Goal: Navigation & Orientation: Go to known website

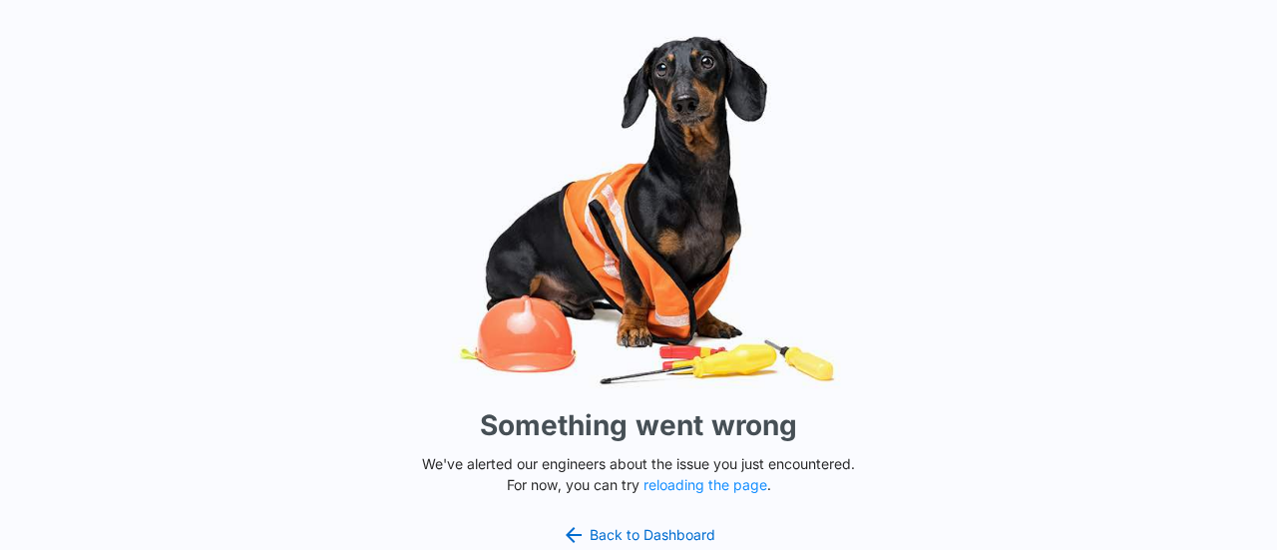
click at [342, 252] on img at bounding box center [638, 210] width 598 height 372
click at [245, 404] on div "Something went wrong We've alerted our engineers about the issue you just encou…" at bounding box center [638, 275] width 1277 height 550
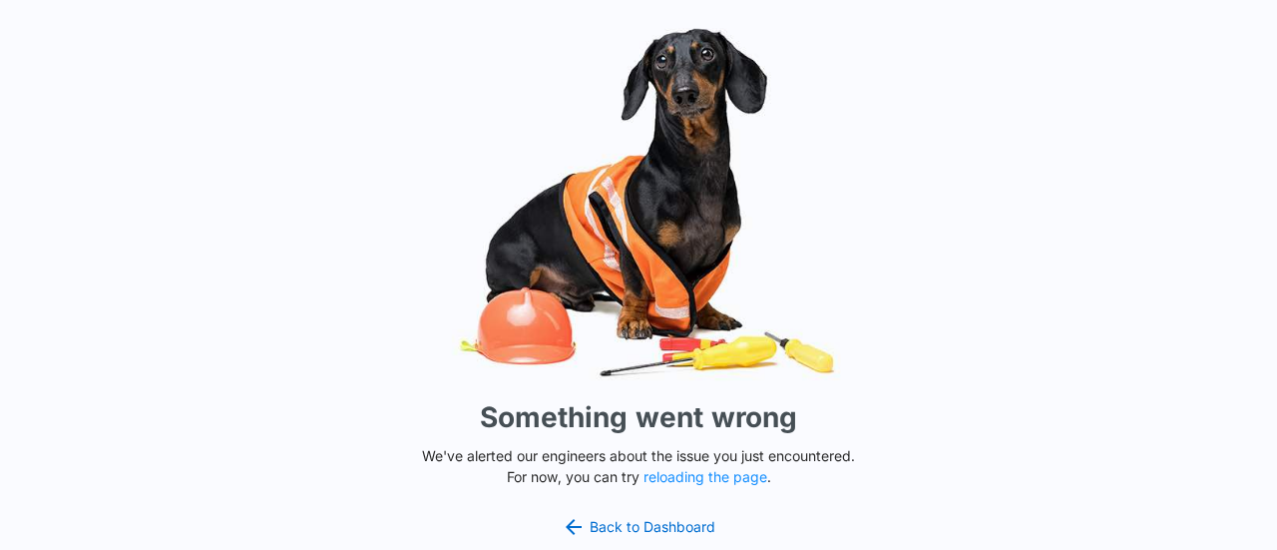
scroll to position [10, 0]
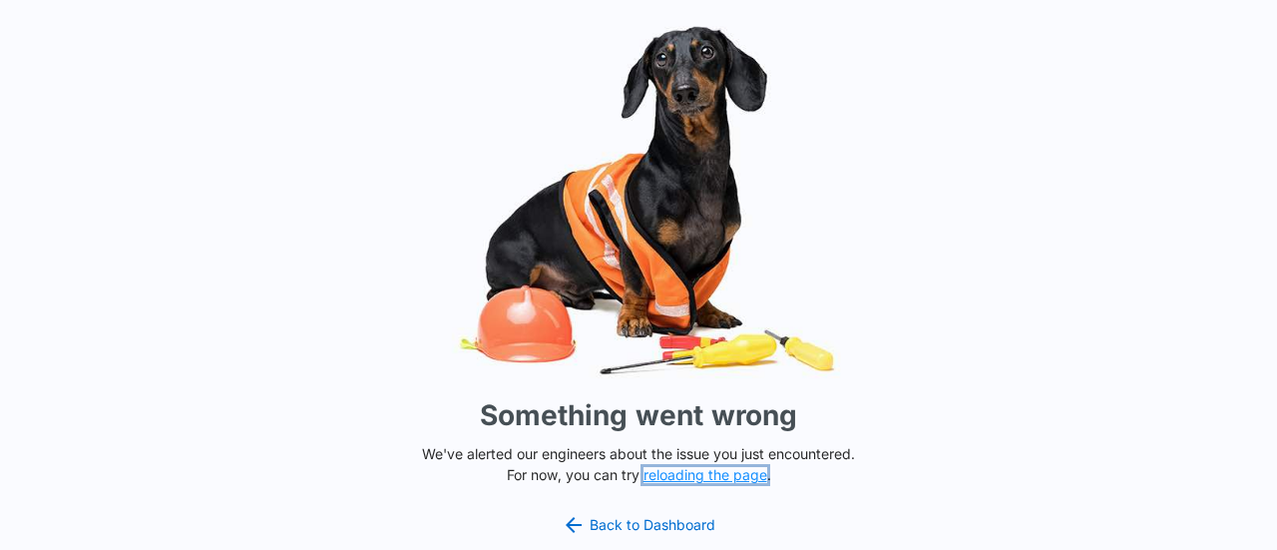
click at [690, 474] on button "reloading the page" at bounding box center [705, 475] width 124 height 16
